Goal: Task Accomplishment & Management: Use online tool/utility

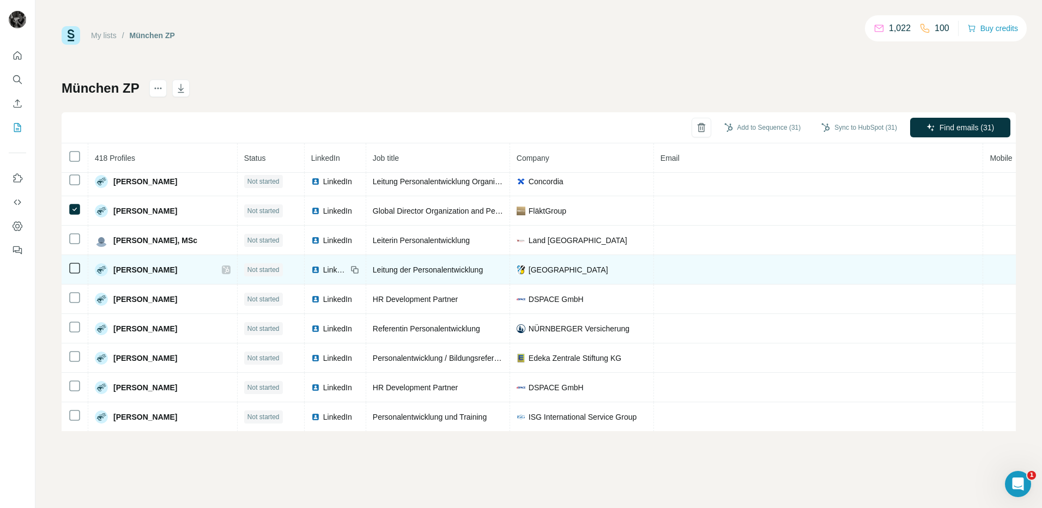
scroll to position [2210, 0]
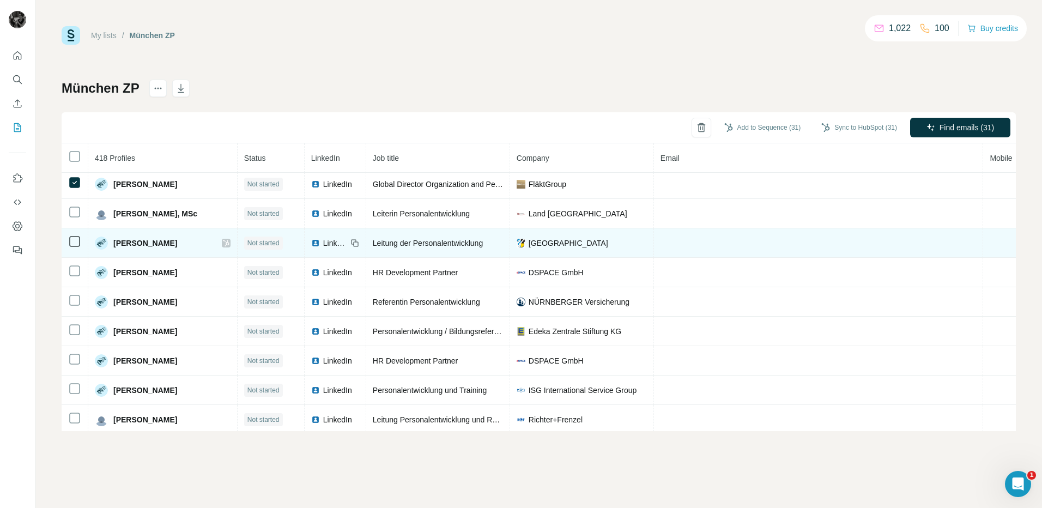
click at [70, 382] on icon at bounding box center [74, 388] width 13 height 13
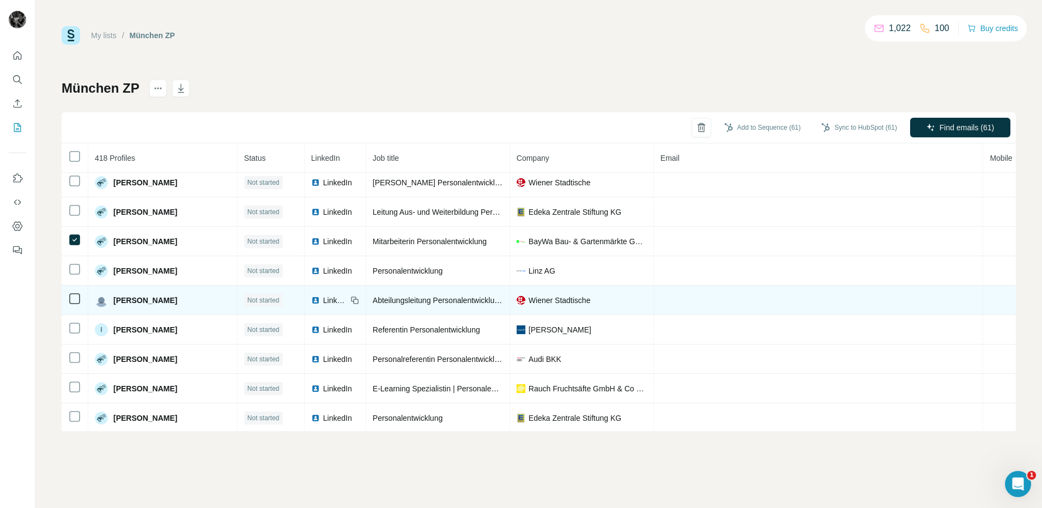
scroll to position [4138, 0]
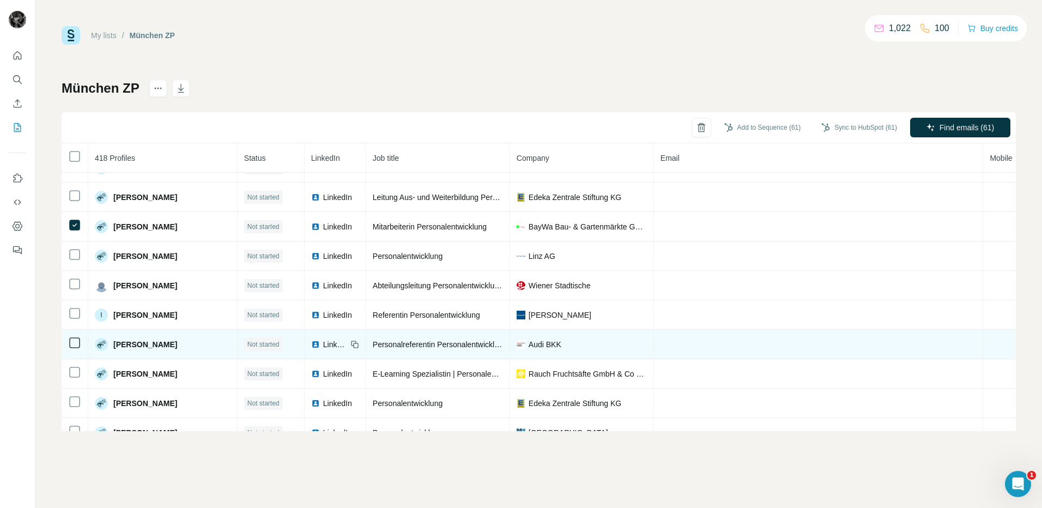
click at [69, 347] on icon at bounding box center [74, 342] width 13 height 13
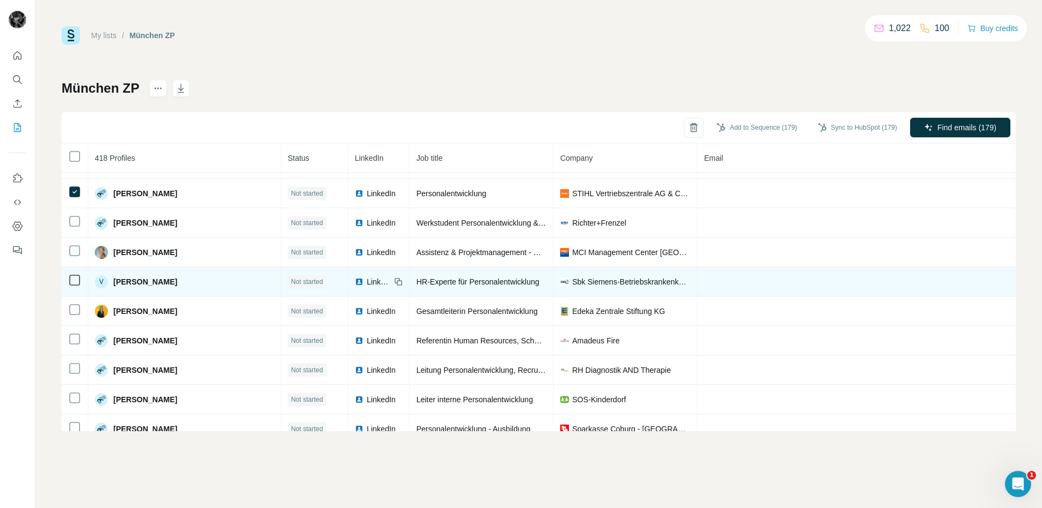
scroll to position [11918, 0]
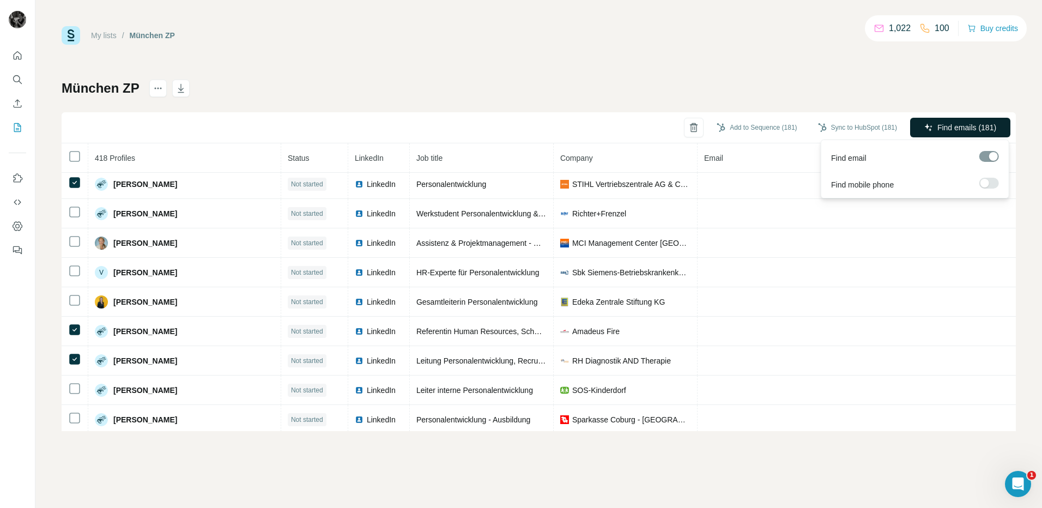
click at [991, 127] on span "Find emails (181)" at bounding box center [966, 127] width 59 height 11
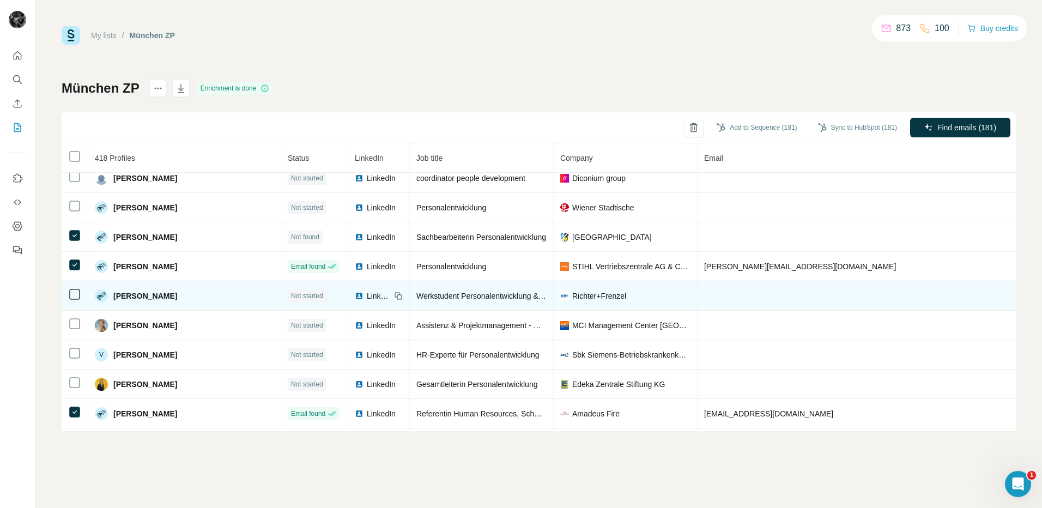
scroll to position [11826, 0]
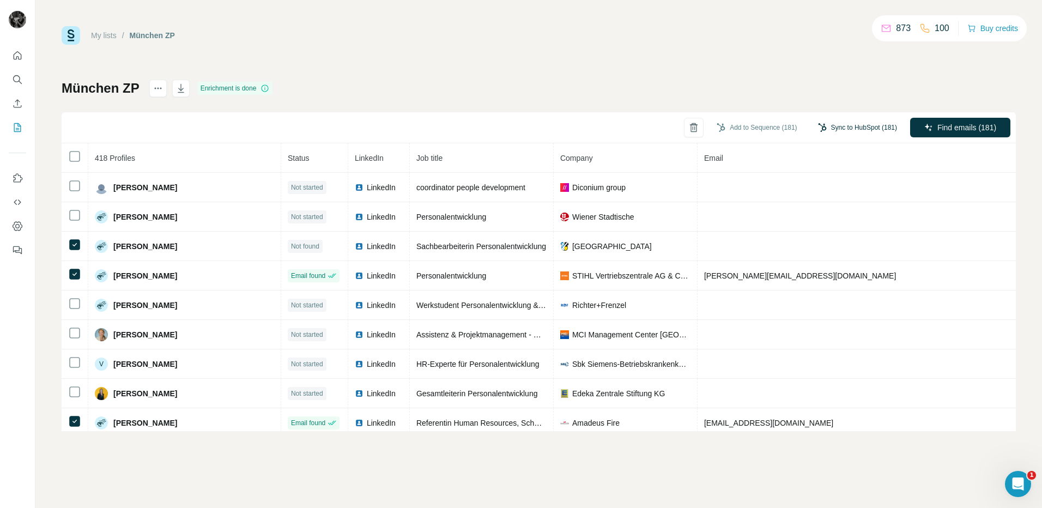
click at [865, 134] on button "Sync to HubSpot (181)" at bounding box center [857, 127] width 94 height 16
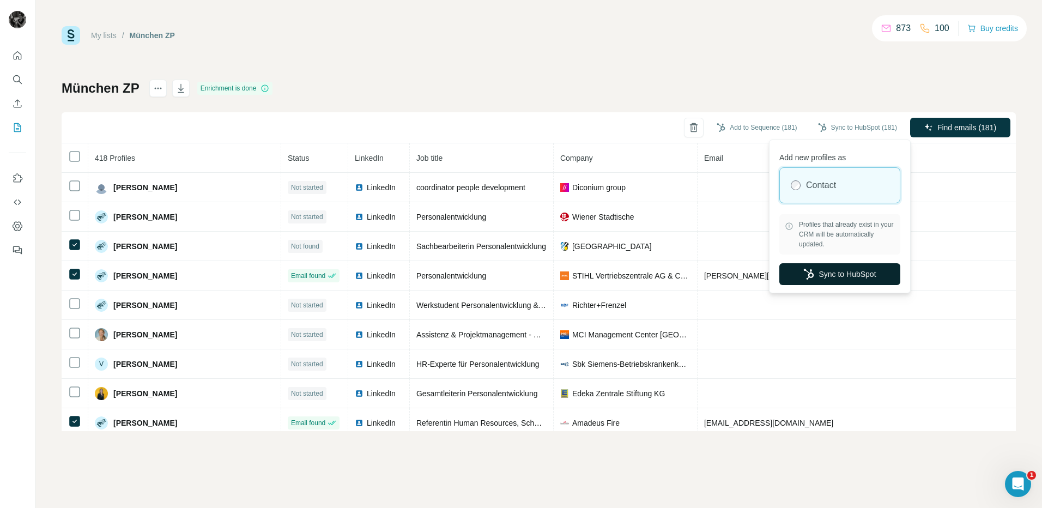
click at [870, 276] on button "Sync to HubSpot" at bounding box center [839, 274] width 121 height 22
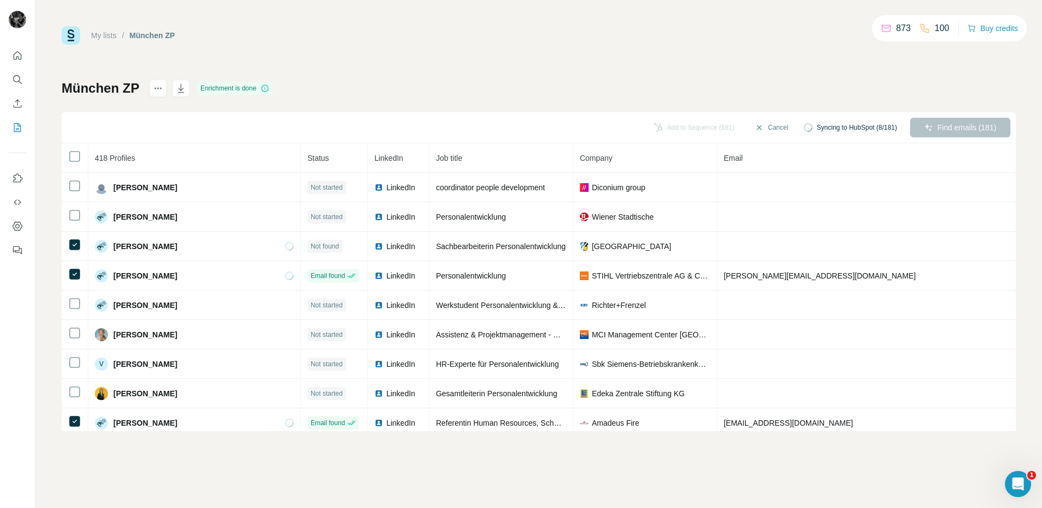
click at [392, 76] on div "My lists / München ZP 873 100 Buy credits München ZP Enrichment is done Add to …" at bounding box center [539, 228] width 954 height 405
click at [394, 62] on div "My lists / München ZP 873 100 Buy credits München ZP Enrichment is done Add to …" at bounding box center [539, 228] width 954 height 405
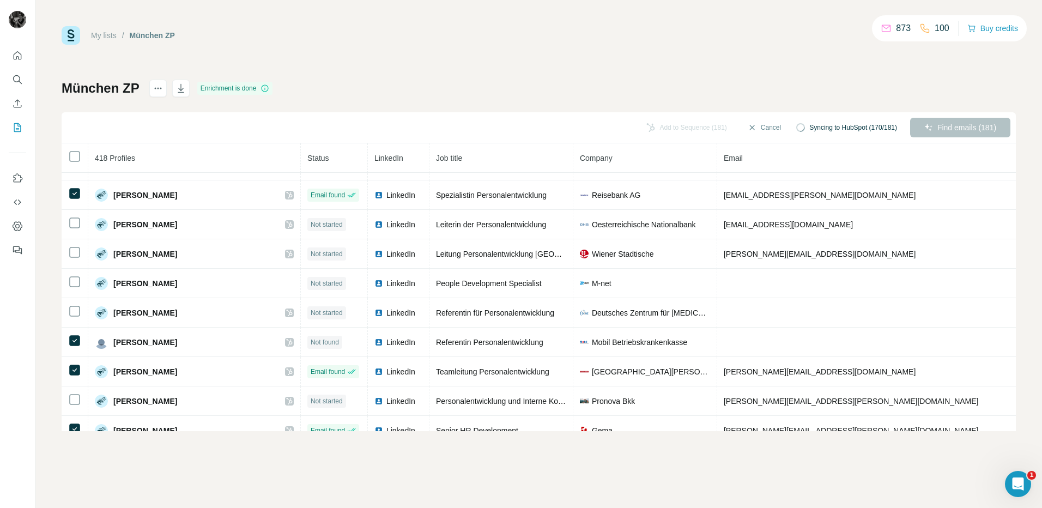
scroll to position [1307, 0]
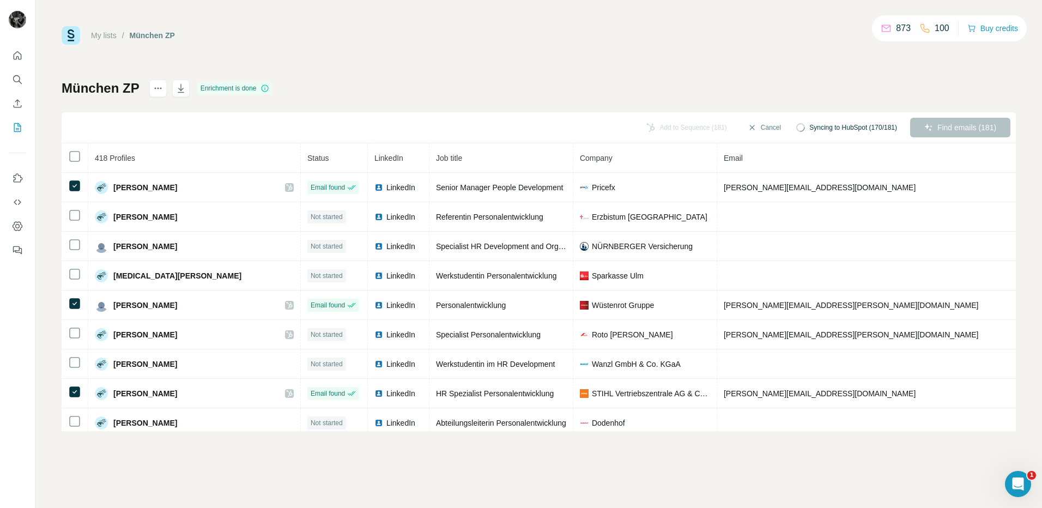
scroll to position [1307, 0]
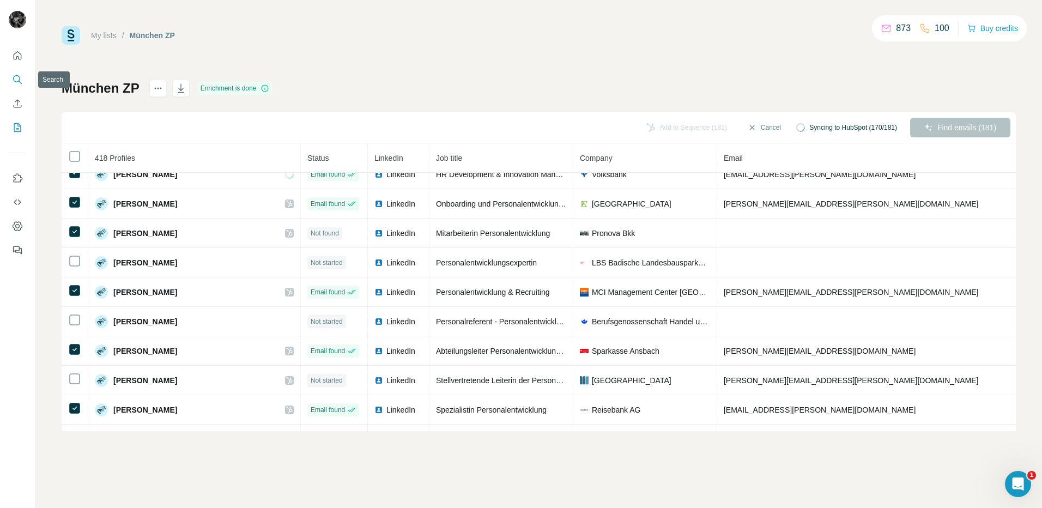
click at [17, 75] on icon "Search" at bounding box center [17, 79] width 11 height 11
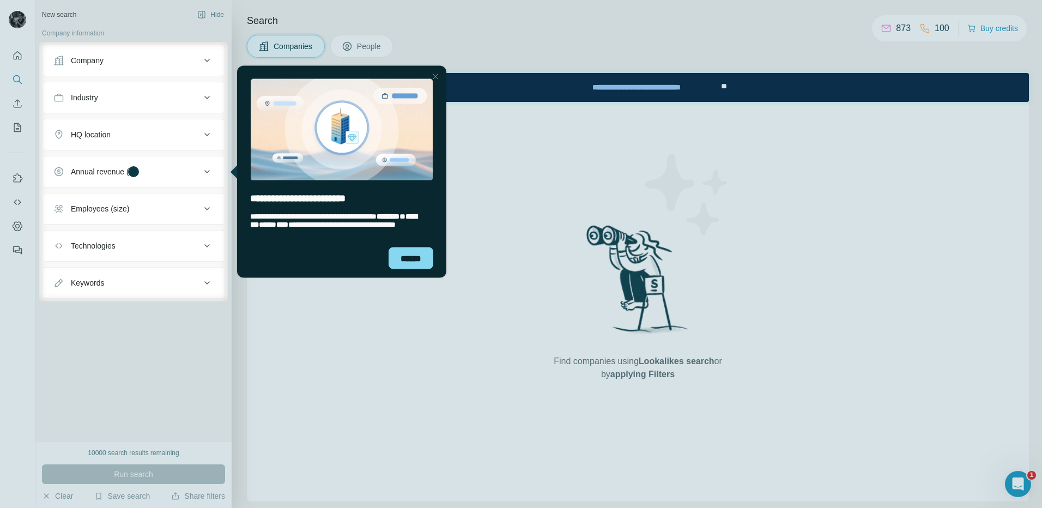
click at [394, 277] on html "**********" at bounding box center [338, 171] width 221 height 216
click at [408, 228] on div "**********" at bounding box center [341, 220] width 183 height 16
click at [408, 257] on div "******" at bounding box center [410, 258] width 45 height 22
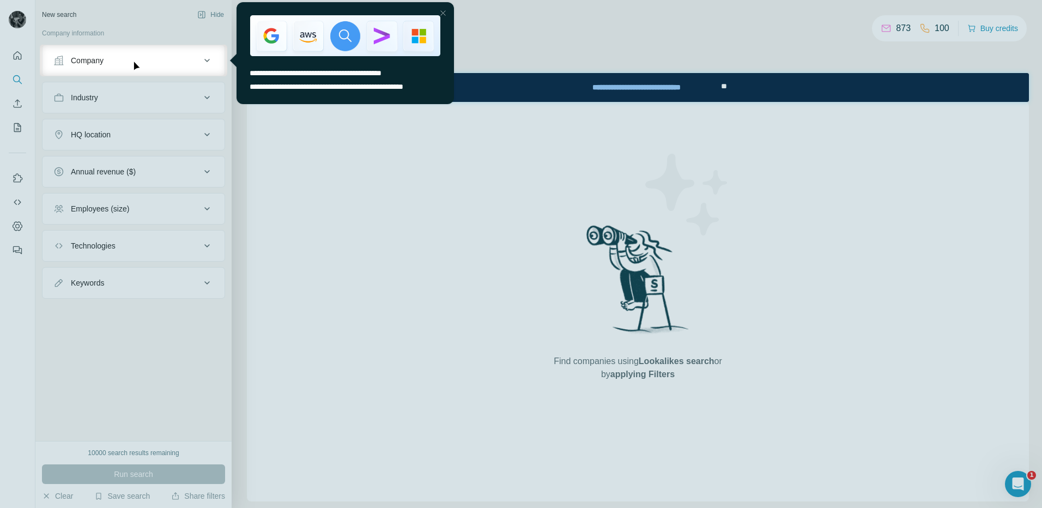
click at [266, 71] on span "**********" at bounding box center [316, 73] width 132 height 8
drag, startPoint x: 281, startPoint y: 105, endPoint x: 508, endPoint y: 123, distance: 227.9
click at [281, 90] on span "**********" at bounding box center [327, 87] width 154 height 8
drag, startPoint x: 275, startPoint y: 192, endPoint x: 281, endPoint y: 202, distance: 11.2
click at [277, 195] on div at bounding box center [521, 291] width 1042 height 431
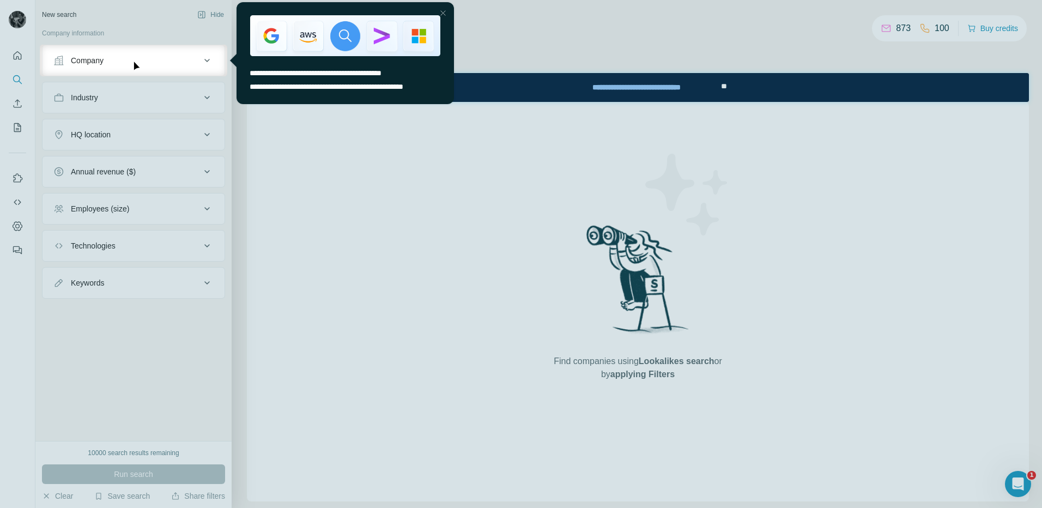
click at [509, 27] on div at bounding box center [521, 22] width 1042 height 45
click at [442, 13] on div "Close Step" at bounding box center [442, 13] width 13 height 13
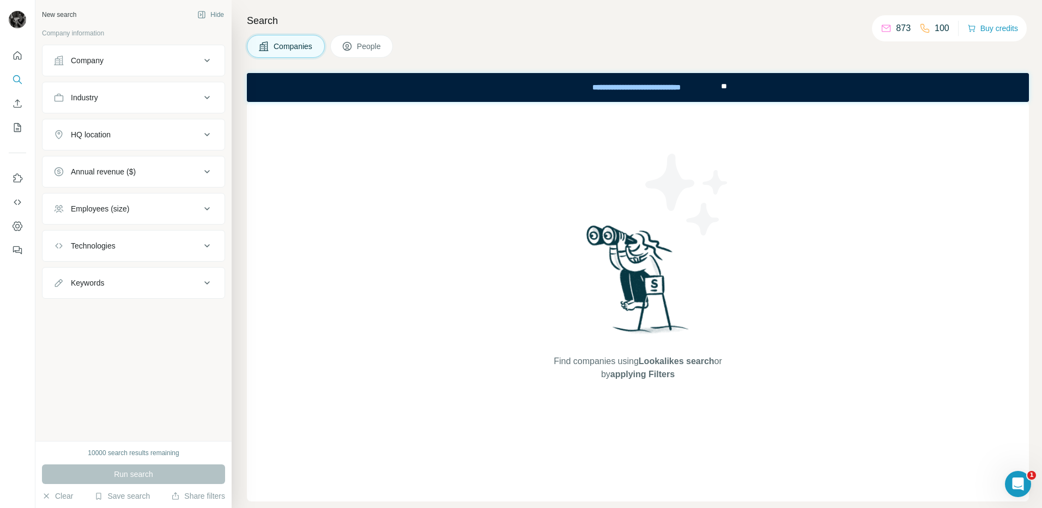
click at [205, 63] on icon at bounding box center [206, 60] width 13 height 13
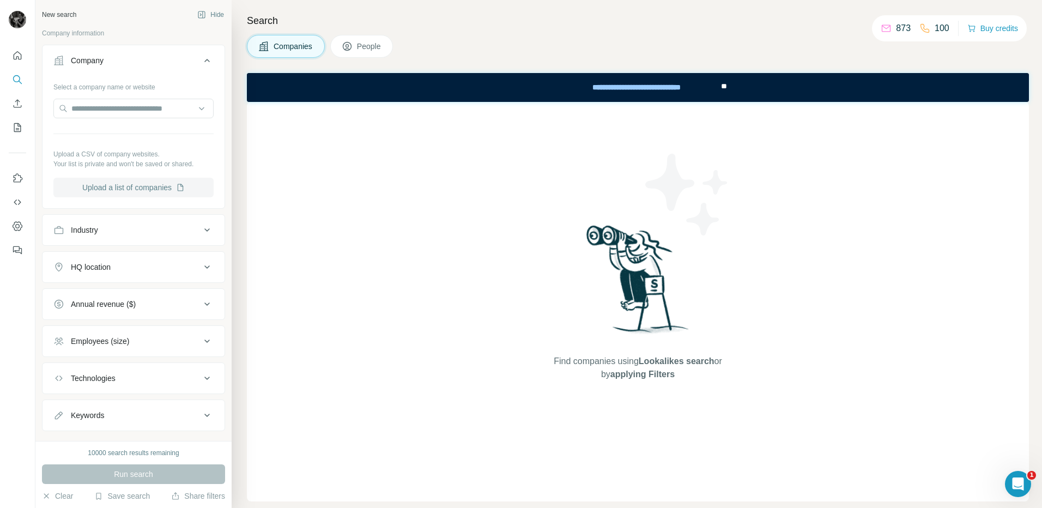
click at [138, 187] on button "Upload a list of companies" at bounding box center [133, 188] width 160 height 20
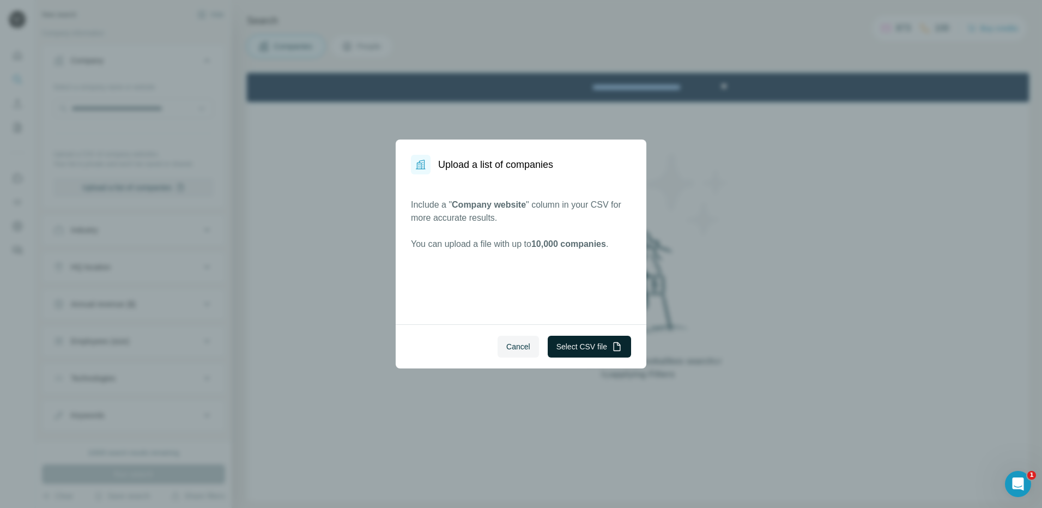
click at [601, 340] on button "Select CSV file" at bounding box center [589, 347] width 83 height 22
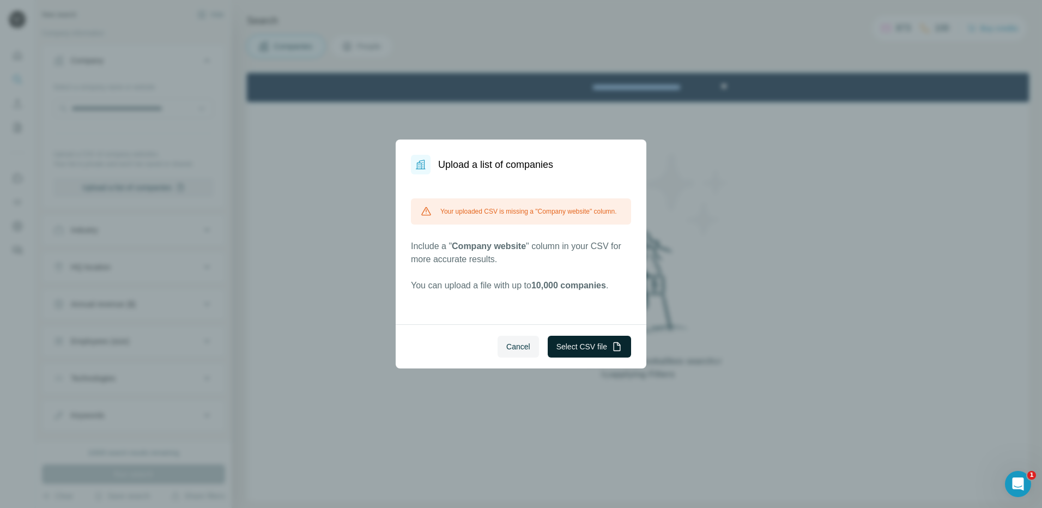
click at [597, 348] on button "Select CSV file" at bounding box center [589, 347] width 83 height 22
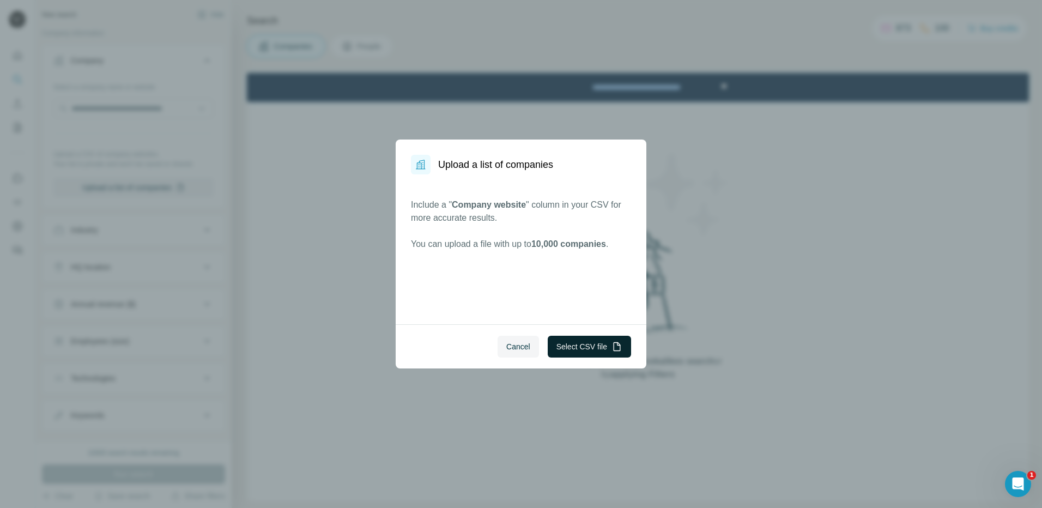
click at [621, 349] on icon "button" at bounding box center [616, 346] width 11 height 11
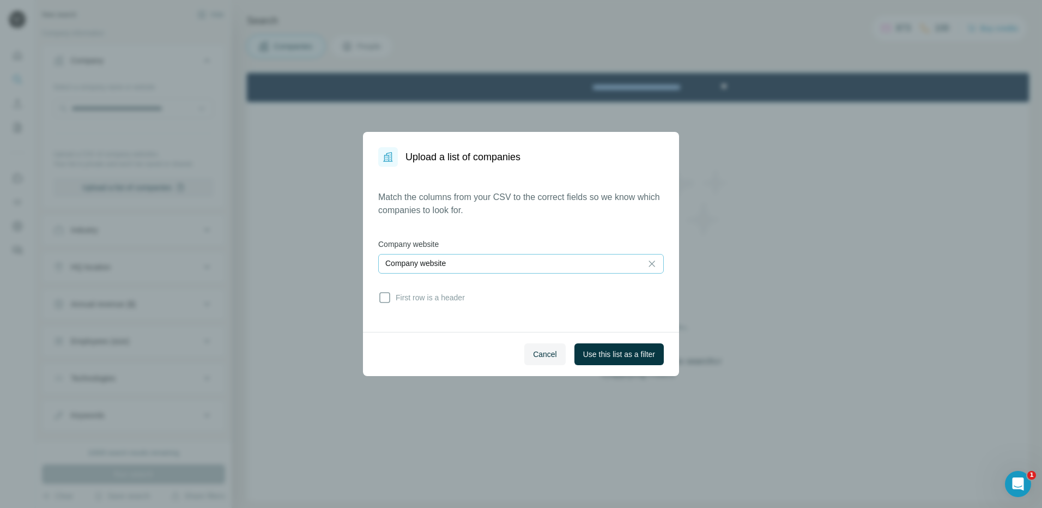
click at [454, 260] on div "Company website" at bounding box center [510, 263] width 250 height 11
click at [478, 226] on div "Match the columns from your CSV to the correct fields so we know which companie…" at bounding box center [520, 249] width 285 height 117
click at [386, 301] on icon at bounding box center [384, 297] width 13 height 13
click at [616, 353] on span "Use this list as a filter" at bounding box center [619, 354] width 72 height 11
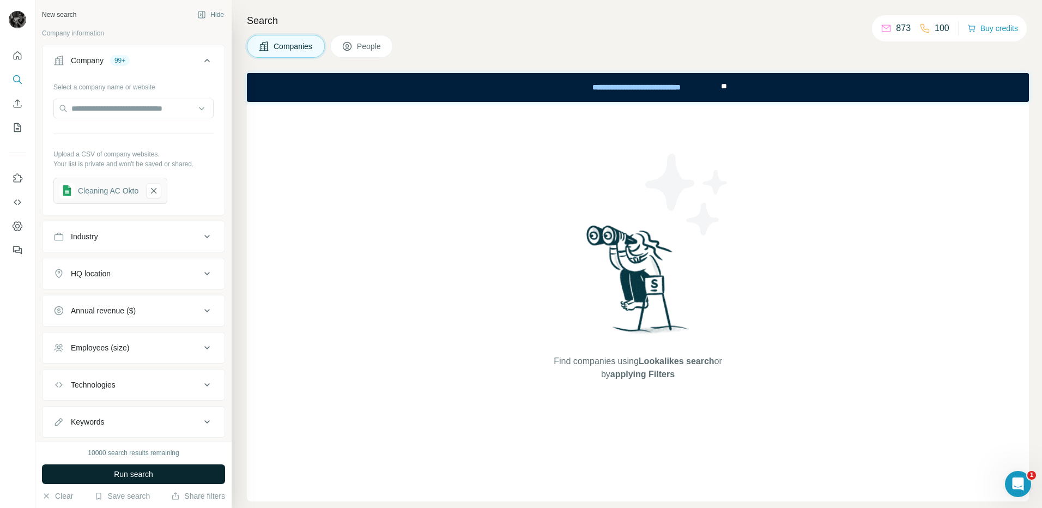
click at [90, 471] on button "Run search" at bounding box center [133, 474] width 183 height 20
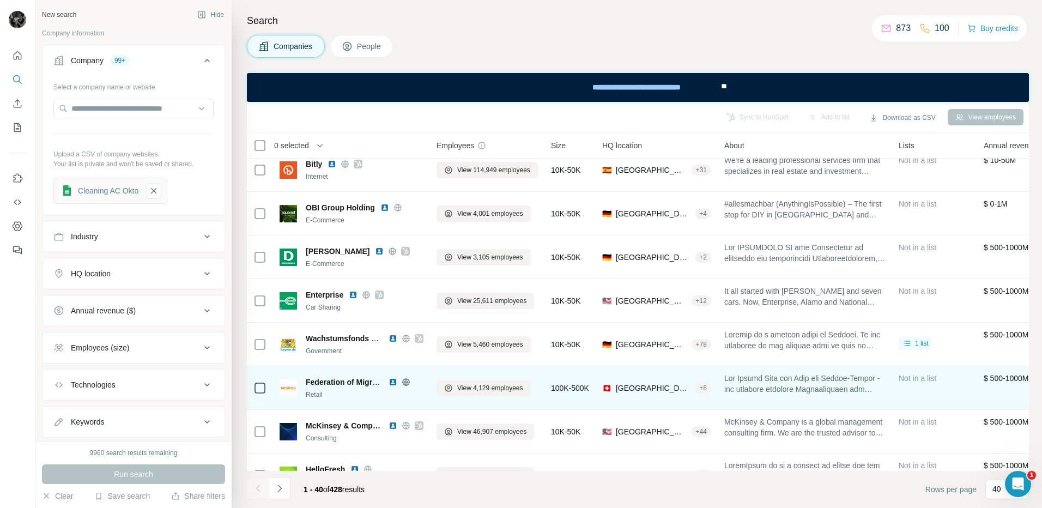
scroll to position [54, 0]
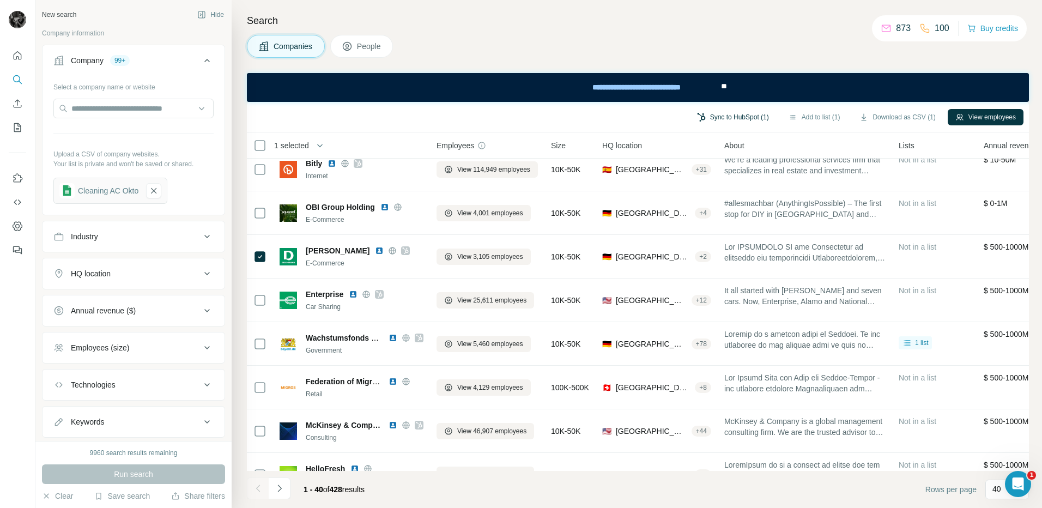
click at [743, 117] on button "Sync to HubSpot (1)" at bounding box center [732, 117] width 87 height 16
click at [726, 197] on button "Sync to HubSpot" at bounding box center [702, 198] width 121 height 22
click at [16, 223] on icon "Dashboard" at bounding box center [17, 226] width 11 height 11
click at [724, 120] on button "Sync to HubSpot (1)" at bounding box center [732, 117] width 87 height 16
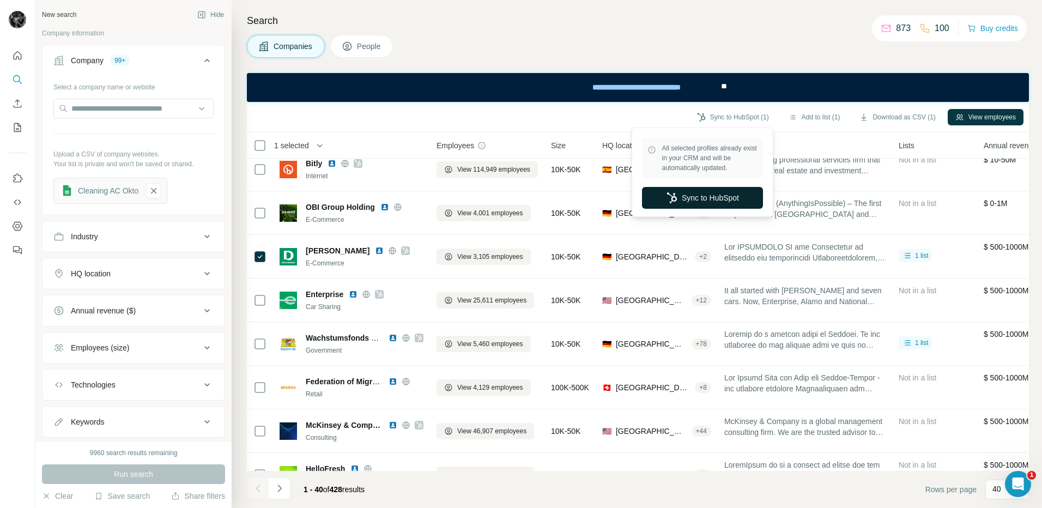
click at [747, 202] on button "Sync to HubSpot" at bounding box center [702, 198] width 121 height 22
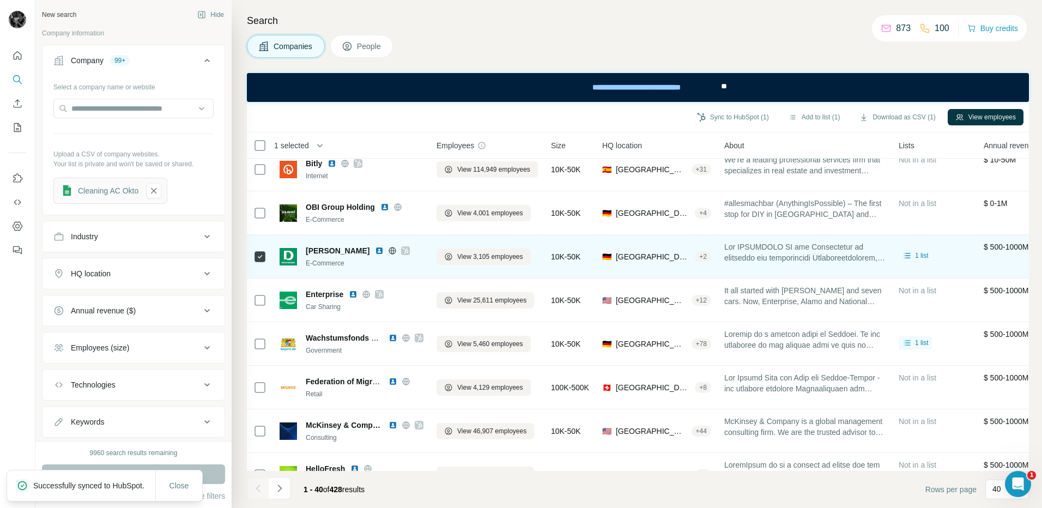
click at [402, 252] on icon at bounding box center [405, 250] width 7 height 9
